Goal: Information Seeking & Learning: Learn about a topic

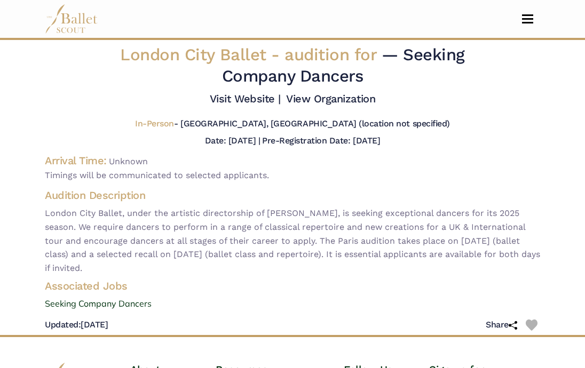
scroll to position [92, 0]
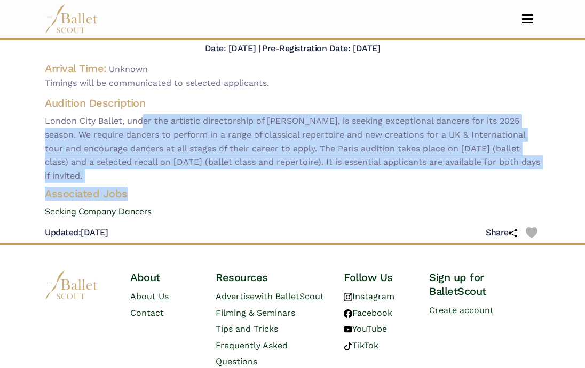
drag, startPoint x: 141, startPoint y: 116, endPoint x: 158, endPoint y: 189, distance: 74.5
click at [158, 189] on div "London City Ballet - audition for — Seeking Company Dancers Visit Website | Vie…" at bounding box center [292, 97] width 512 height 291
click at [158, 189] on h4 "Associated Jobs" at bounding box center [292, 194] width 512 height 14
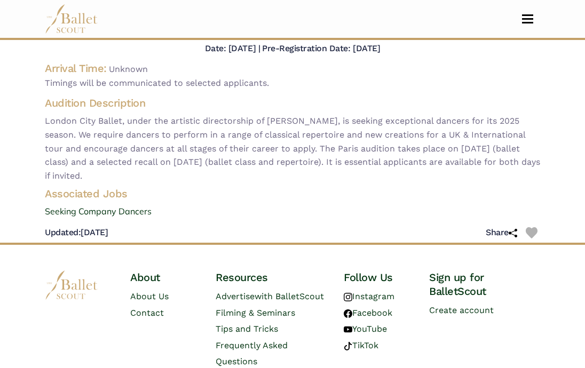
drag, startPoint x: 159, startPoint y: 180, endPoint x: 159, endPoint y: 139, distance: 41.1
click at [159, 139] on span "London City Ballet, under the artistic directorship of [PERSON_NAME], is seekin…" at bounding box center [292, 148] width 495 height 68
click at [159, 142] on span "London City Ballet, under the artistic directorship of [PERSON_NAME], is seekin…" at bounding box center [292, 148] width 495 height 68
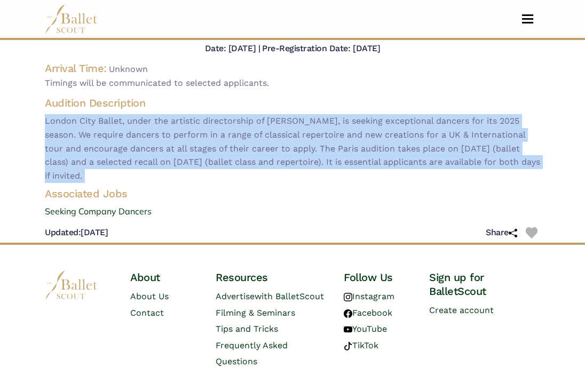
click at [159, 142] on span "London City Ballet, under the artistic directorship of [PERSON_NAME], is seekin…" at bounding box center [292, 148] width 495 height 68
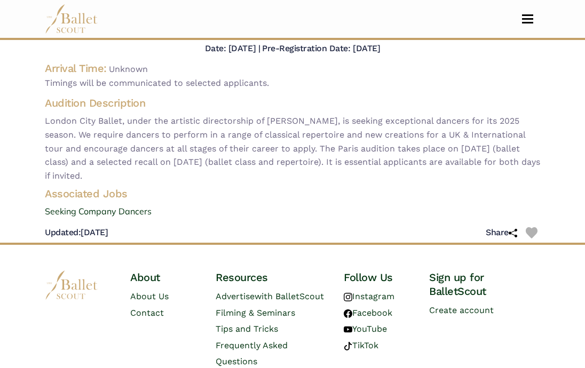
click at [171, 199] on h4 "Associated Jobs" at bounding box center [292, 194] width 512 height 14
